Goal: Task Accomplishment & Management: Complete application form

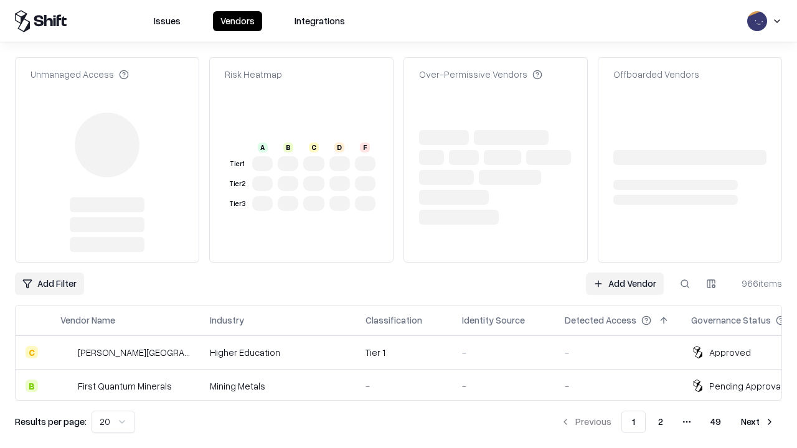
click at [625, 273] on link "Add Vendor" at bounding box center [625, 284] width 78 height 22
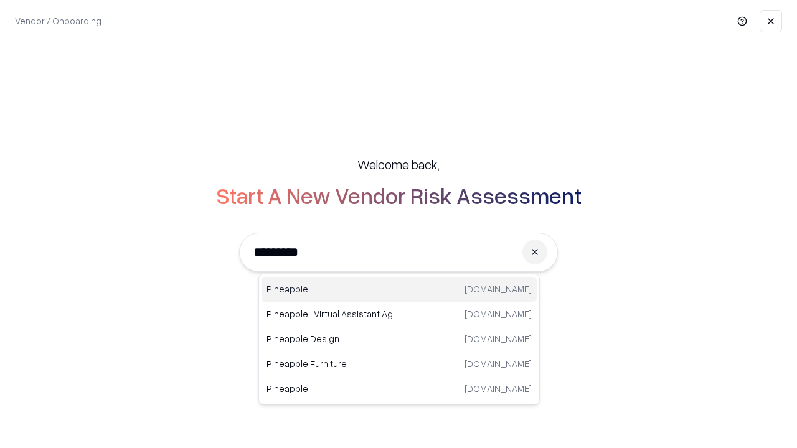
click at [399, 290] on div "Pineapple [DOMAIN_NAME]" at bounding box center [399, 289] width 275 height 25
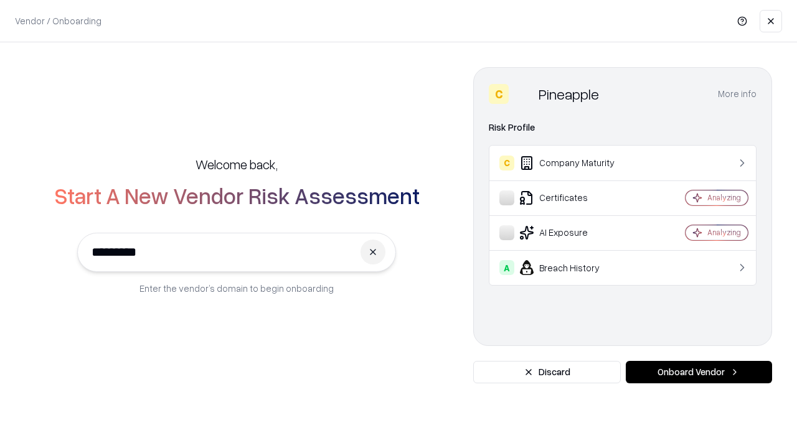
type input "*********"
click at [699, 372] on button "Onboard Vendor" at bounding box center [699, 372] width 146 height 22
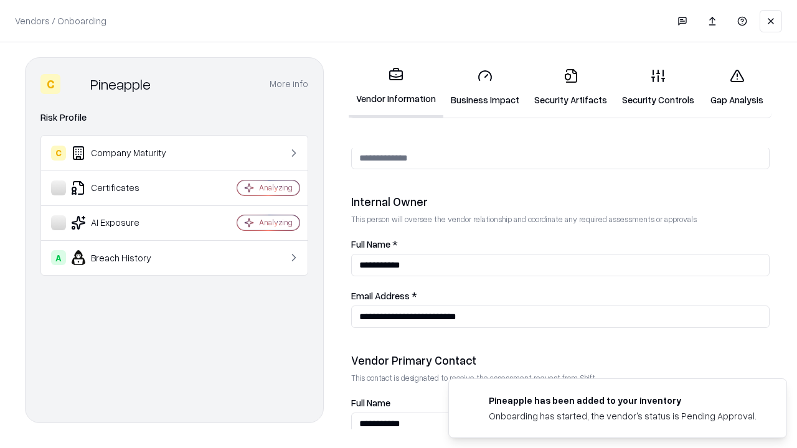
scroll to position [645, 0]
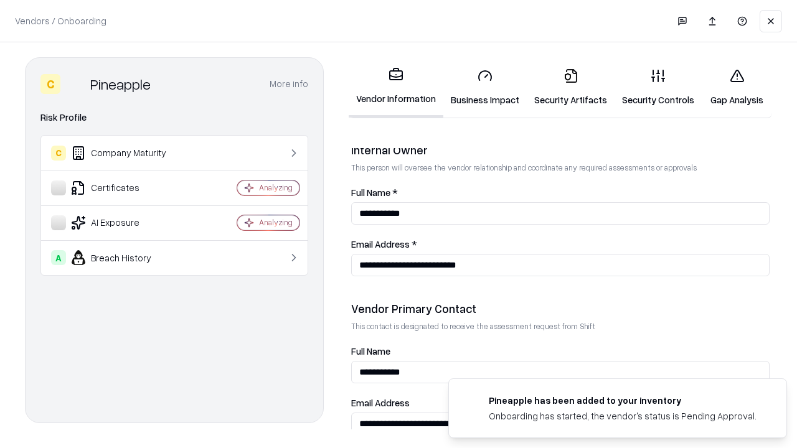
click at [485, 87] on link "Business Impact" at bounding box center [484, 88] width 83 height 58
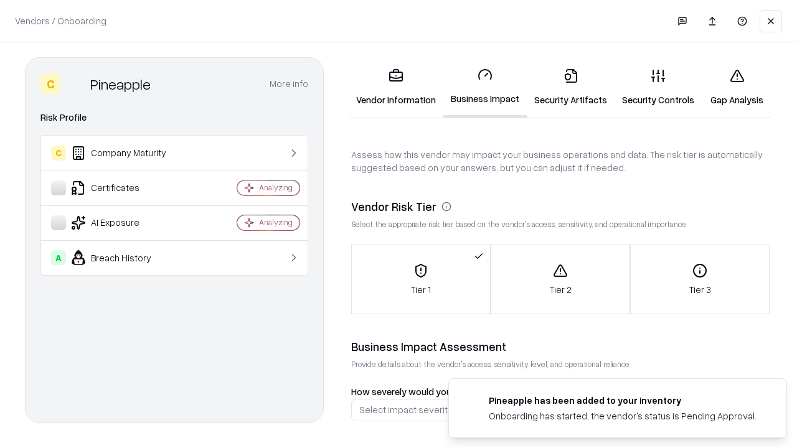
click at [570, 87] on link "Security Artifacts" at bounding box center [571, 88] width 88 height 58
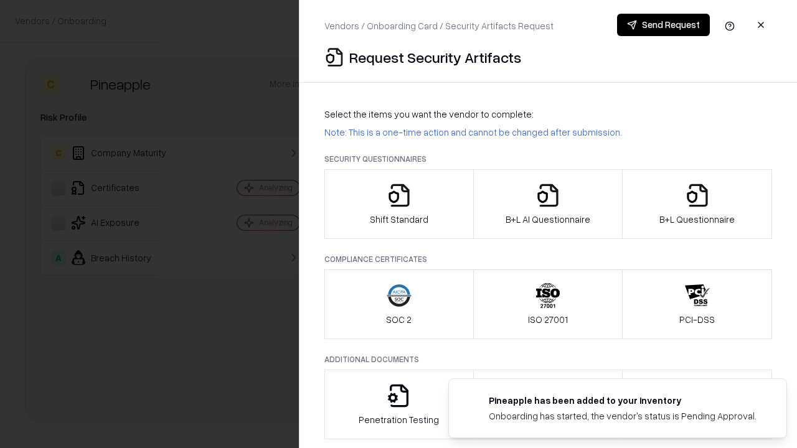
click at [399, 204] on icon "button" at bounding box center [399, 195] width 25 height 25
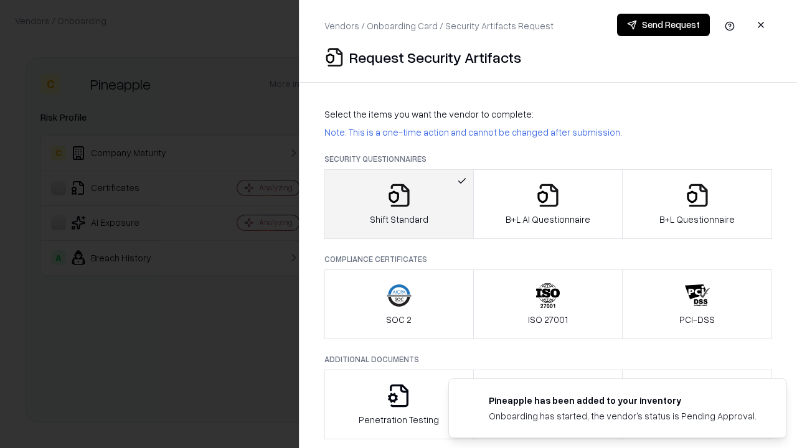
click at [663, 25] on button "Send Request" at bounding box center [663, 25] width 93 height 22
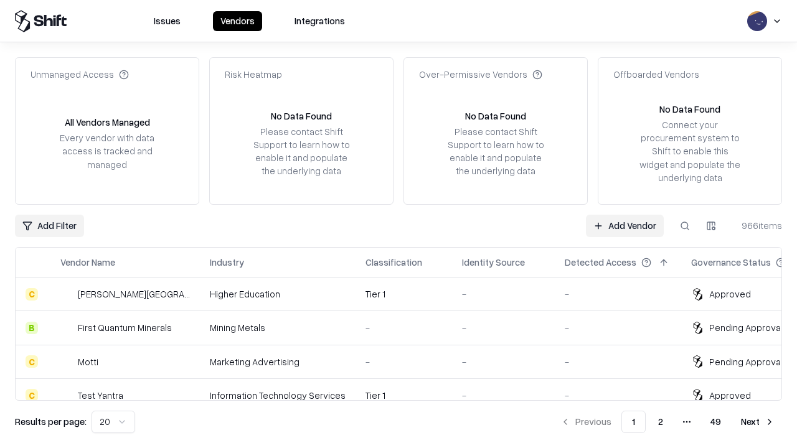
click at [685, 225] on button at bounding box center [685, 226] width 22 height 22
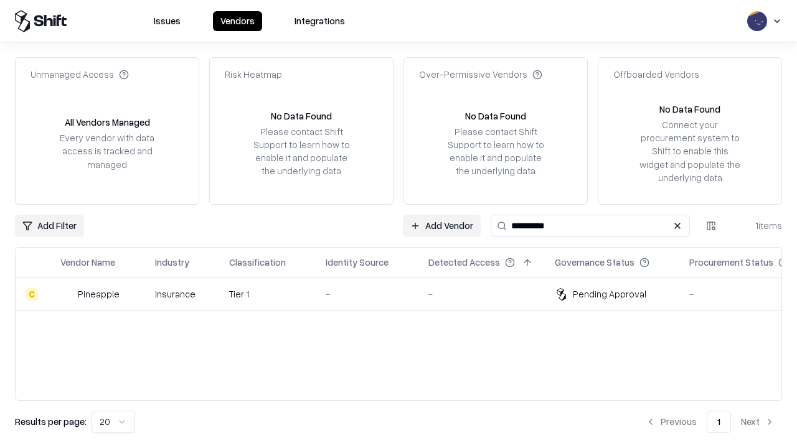
type input "*********"
click at [406, 294] on div "-" at bounding box center [367, 294] width 83 height 13
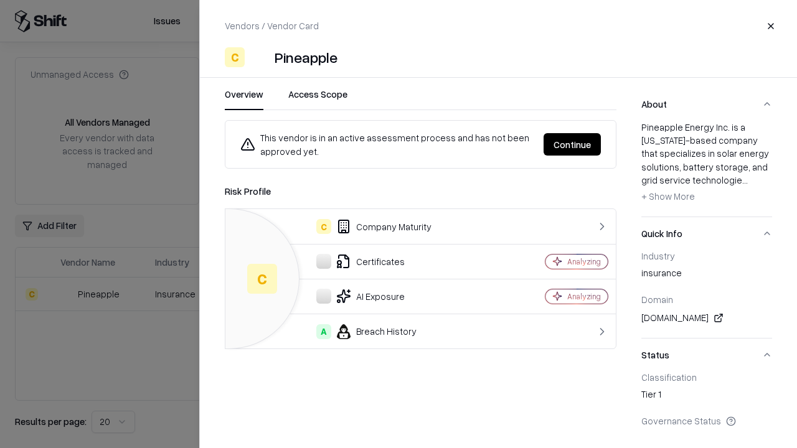
click at [572, 144] on button "Continue" at bounding box center [572, 144] width 57 height 22
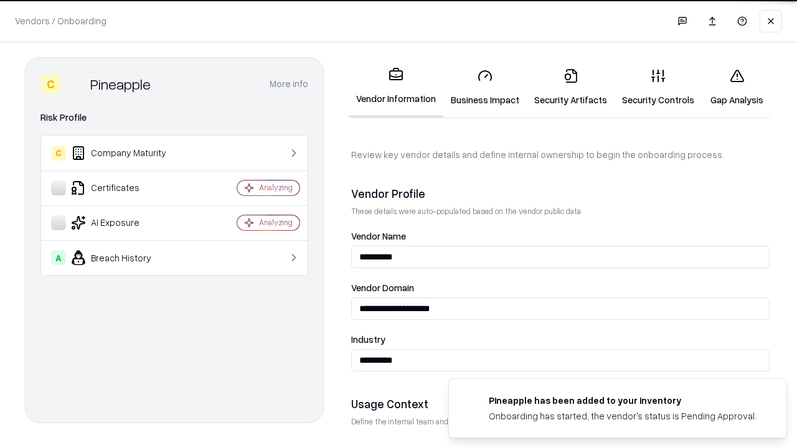
click at [570, 87] on link "Security Artifacts" at bounding box center [571, 88] width 88 height 58
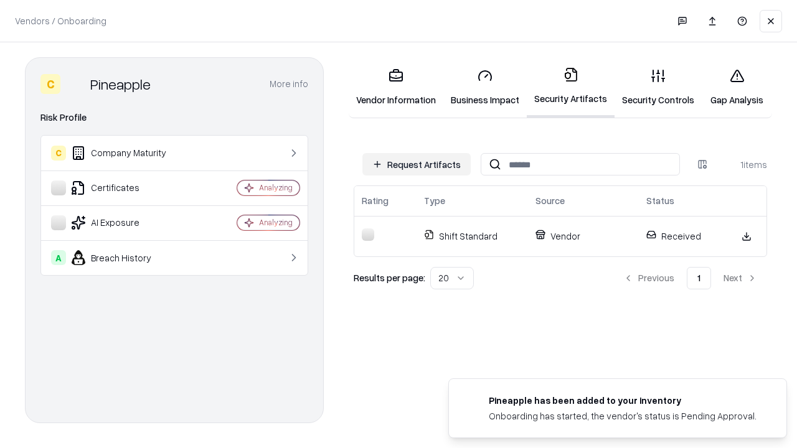
click at [737, 87] on link "Gap Analysis" at bounding box center [737, 88] width 70 height 58
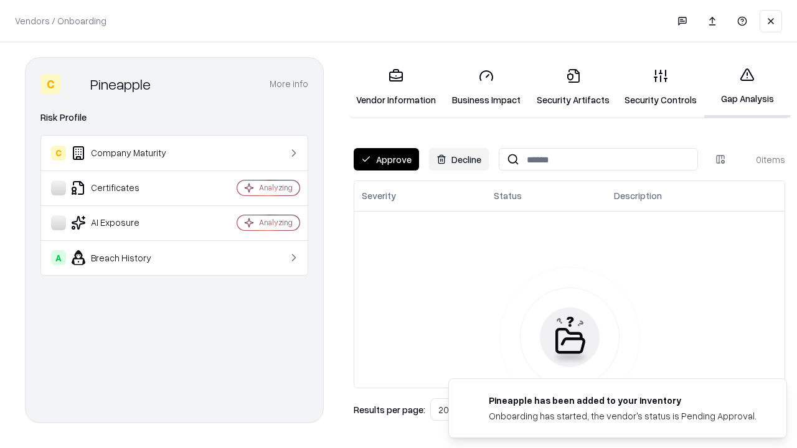
click at [386, 159] on button "Approve" at bounding box center [386, 159] width 65 height 22
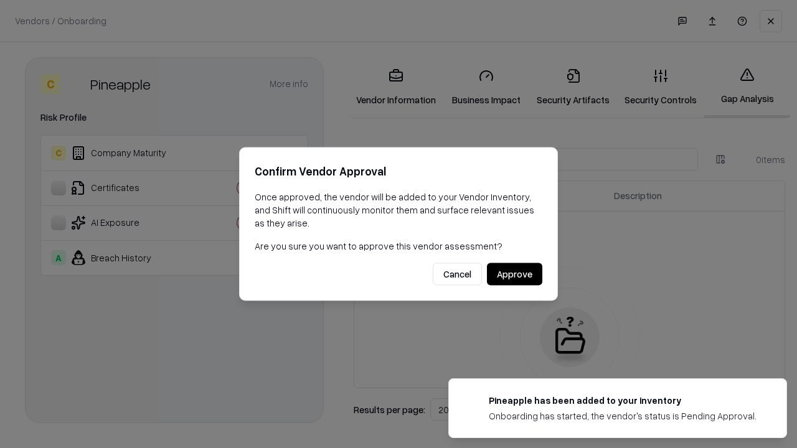
click at [514, 274] on button "Approve" at bounding box center [514, 274] width 55 height 22
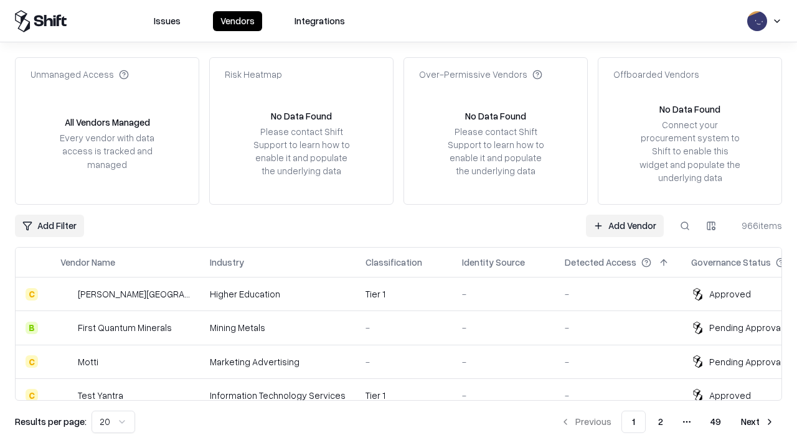
type input "*********"
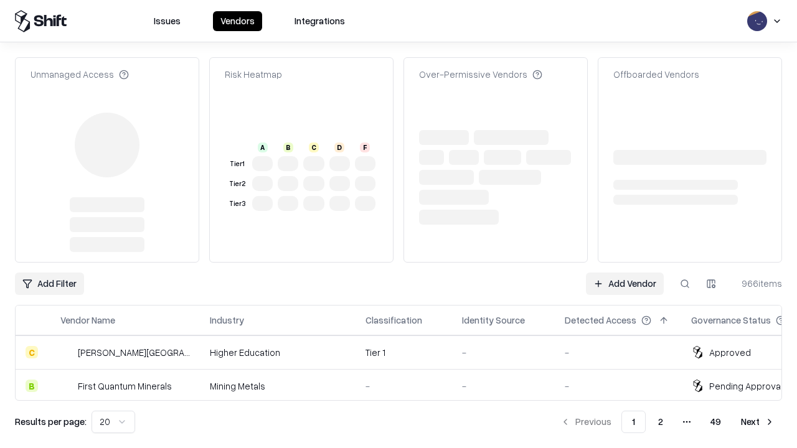
click at [625, 273] on link "Add Vendor" at bounding box center [625, 284] width 78 height 22
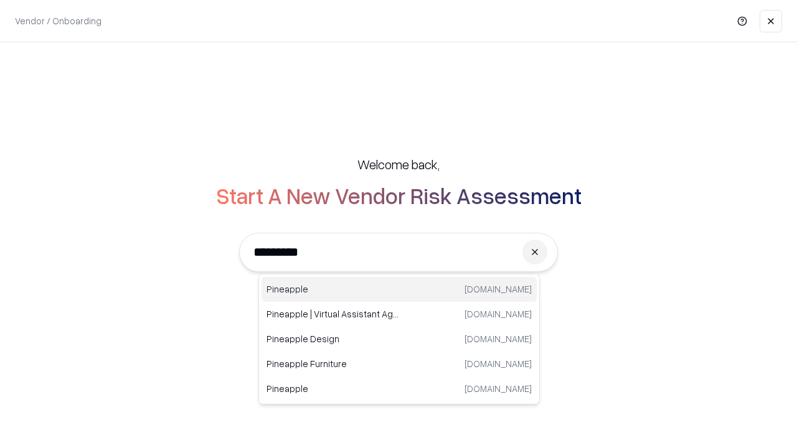
click at [399, 290] on div "Pineapple [DOMAIN_NAME]" at bounding box center [399, 289] width 275 height 25
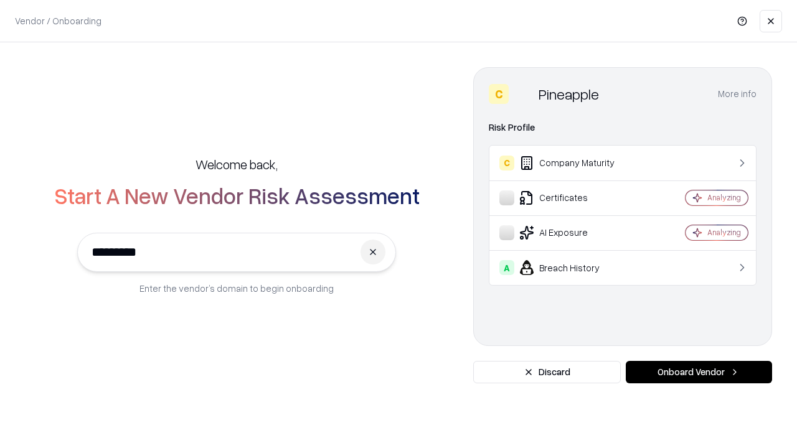
type input "*********"
click at [699, 372] on button "Onboard Vendor" at bounding box center [699, 372] width 146 height 22
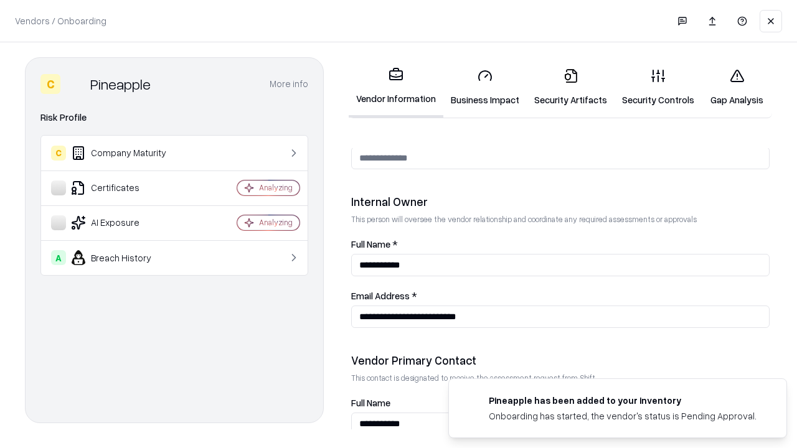
scroll to position [645, 0]
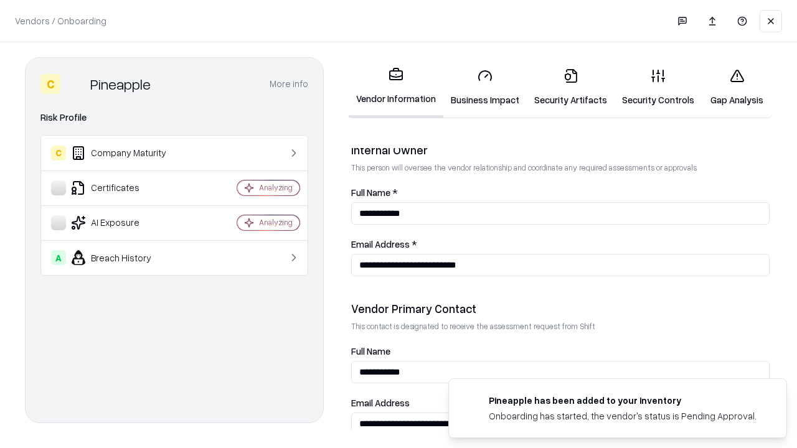
click at [737, 87] on link "Gap Analysis" at bounding box center [737, 88] width 70 height 58
